Goal: Information Seeking & Learning: Understand process/instructions

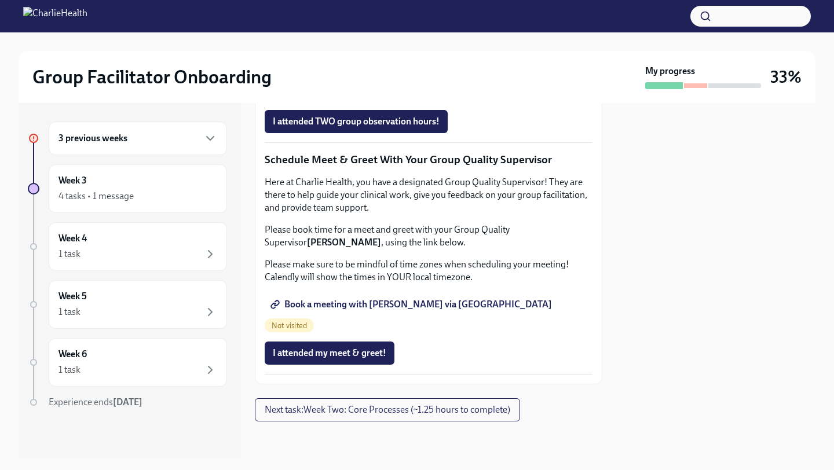
scroll to position [931, 0]
click at [456, 95] on span "Complete this form to schedule your observations" at bounding box center [378, 89] width 211 height 12
click at [339, 310] on span "Book a meeting with [PERSON_NAME] via [GEOGRAPHIC_DATA]" at bounding box center [412, 305] width 279 height 12
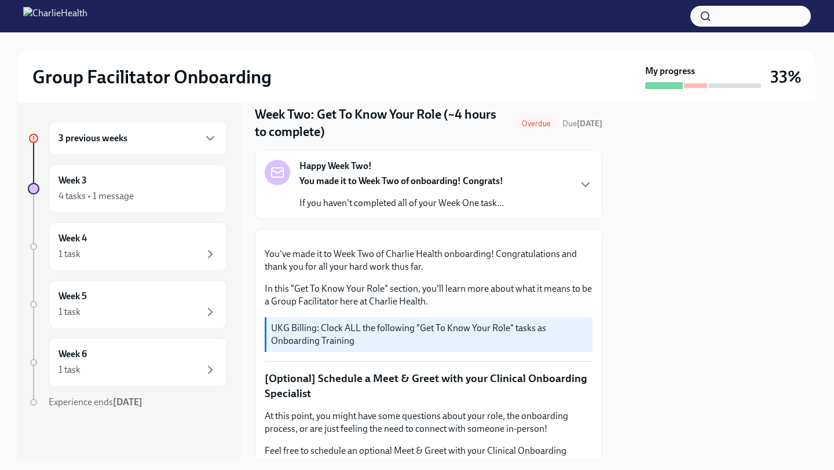
scroll to position [0, 0]
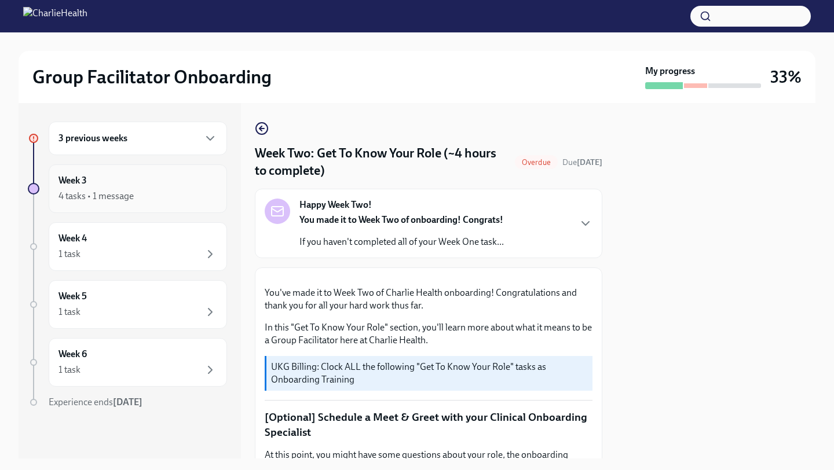
click at [195, 191] on div "4 tasks • 1 message" at bounding box center [138, 196] width 159 height 14
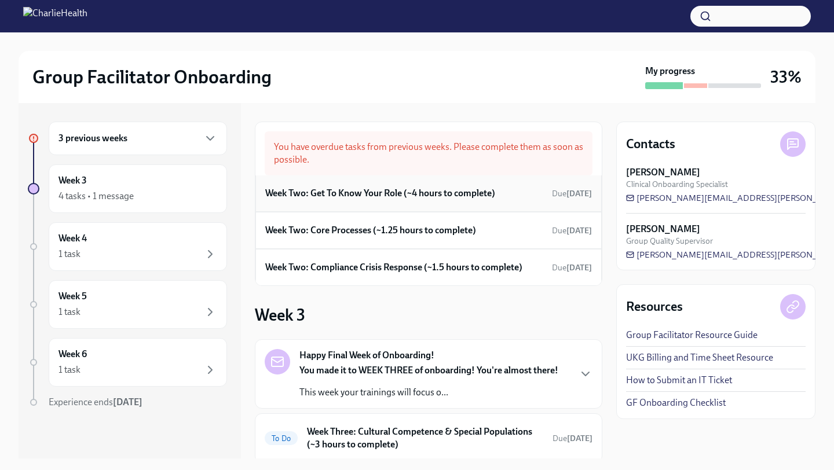
click at [354, 194] on h6 "Week Two: Get To Know Your Role (~4 hours to complete)" at bounding box center [380, 193] width 230 height 13
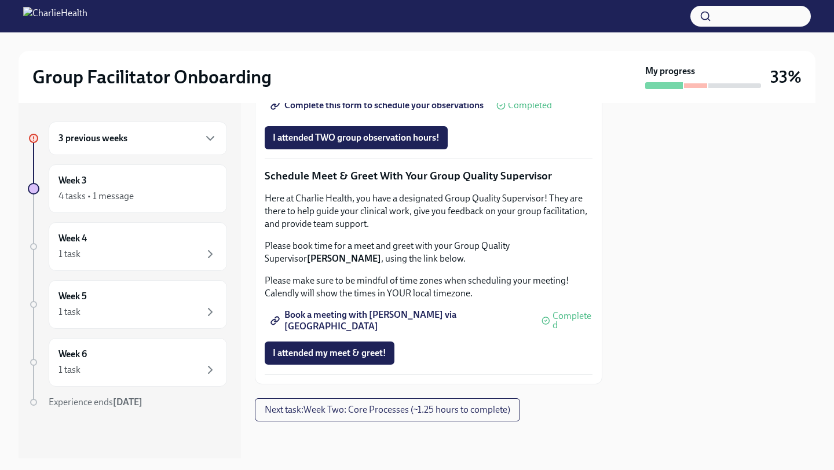
scroll to position [1130, 0]
click at [299, 414] on span "Next task : Week Two: Core Processes (~1.25 hours to complete)" at bounding box center [388, 410] width 246 height 12
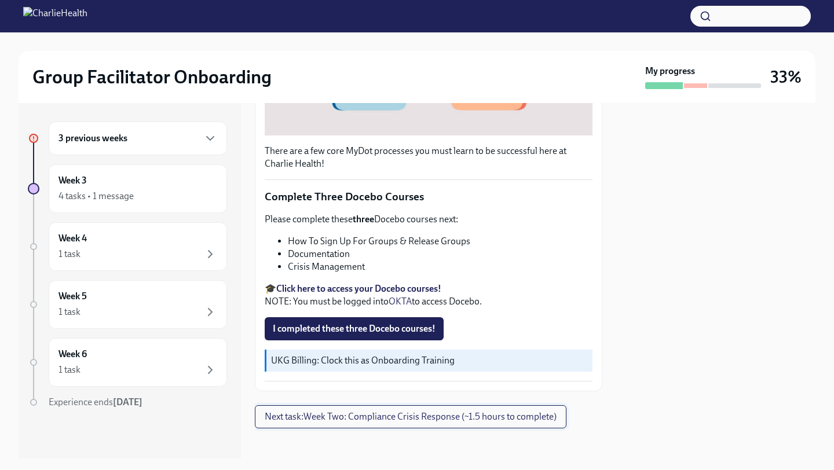
scroll to position [363, 0]
